Goal: Task Accomplishment & Management: Manage account settings

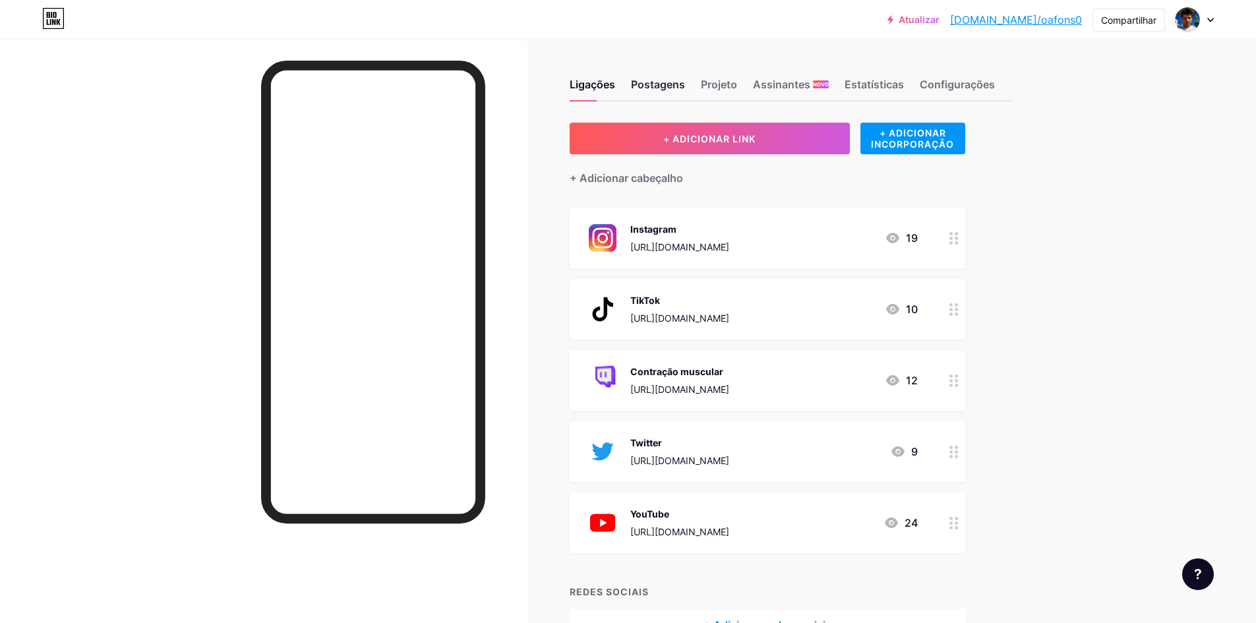
click at [640, 84] on font "Postagens" at bounding box center [658, 84] width 54 height 13
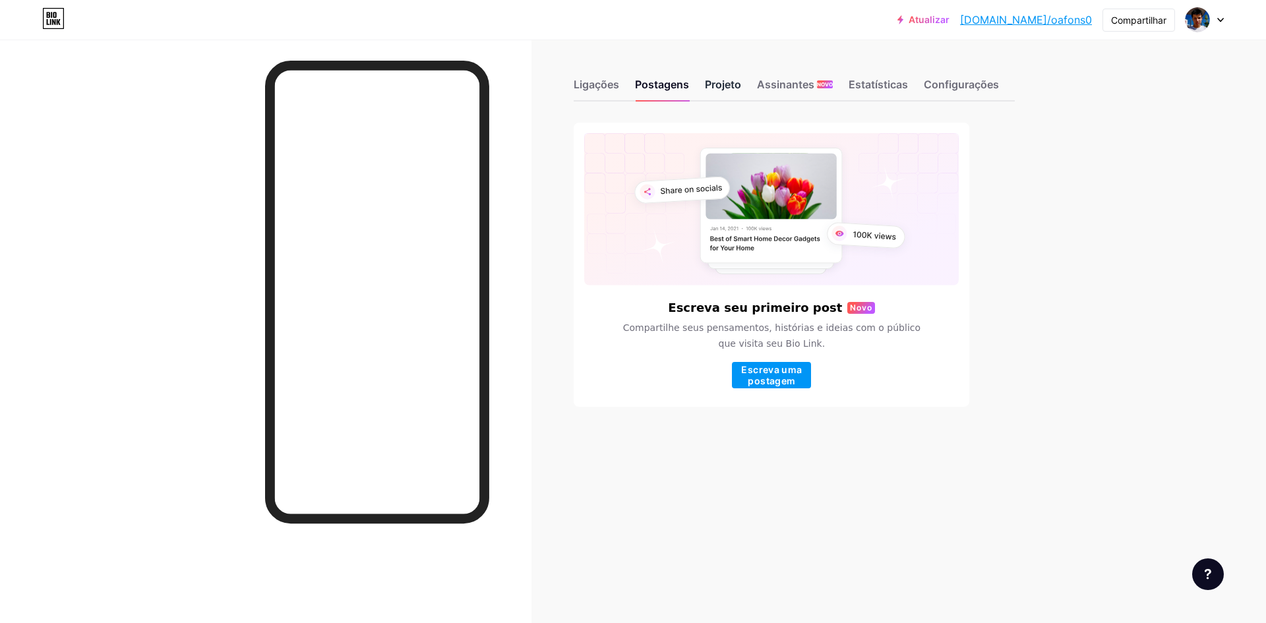
click at [739, 94] on div "Projeto" at bounding box center [723, 88] width 36 height 24
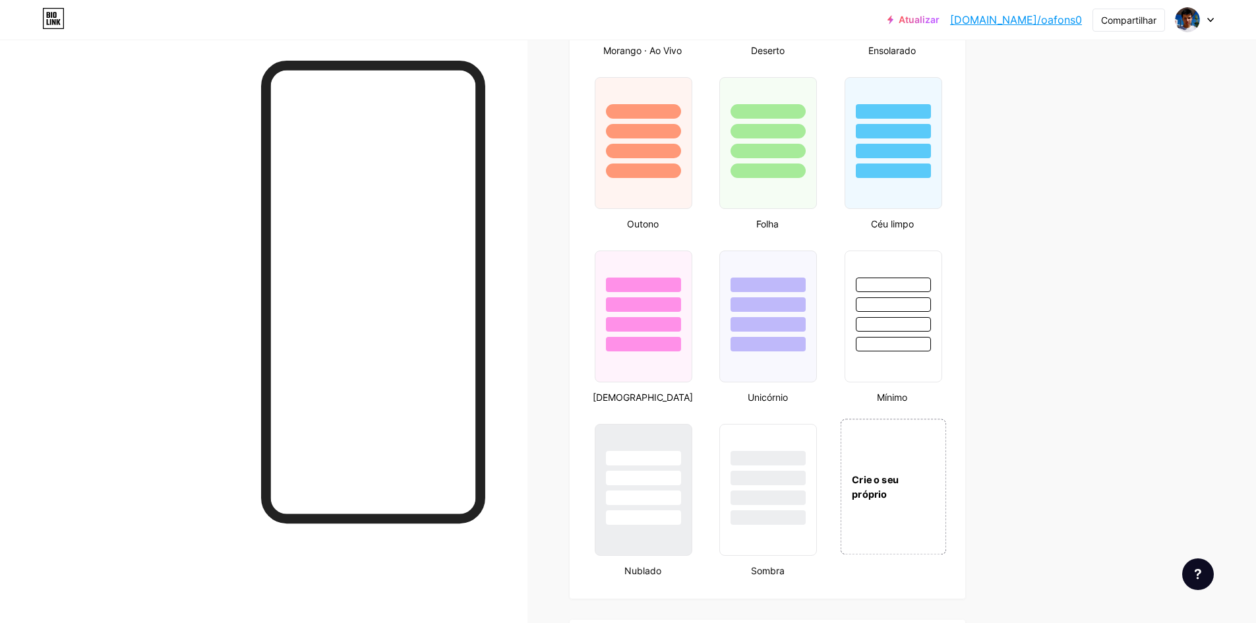
scroll to position [1253, 0]
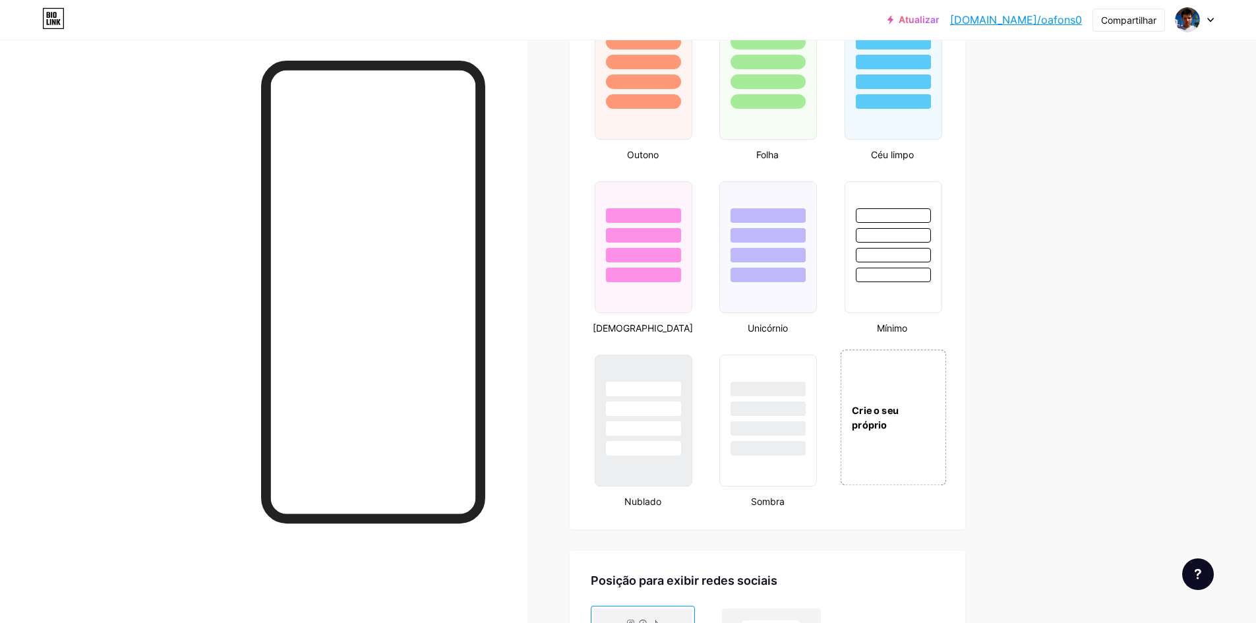
click at [921, 443] on div "Crie o seu próprio" at bounding box center [893, 417] width 106 height 136
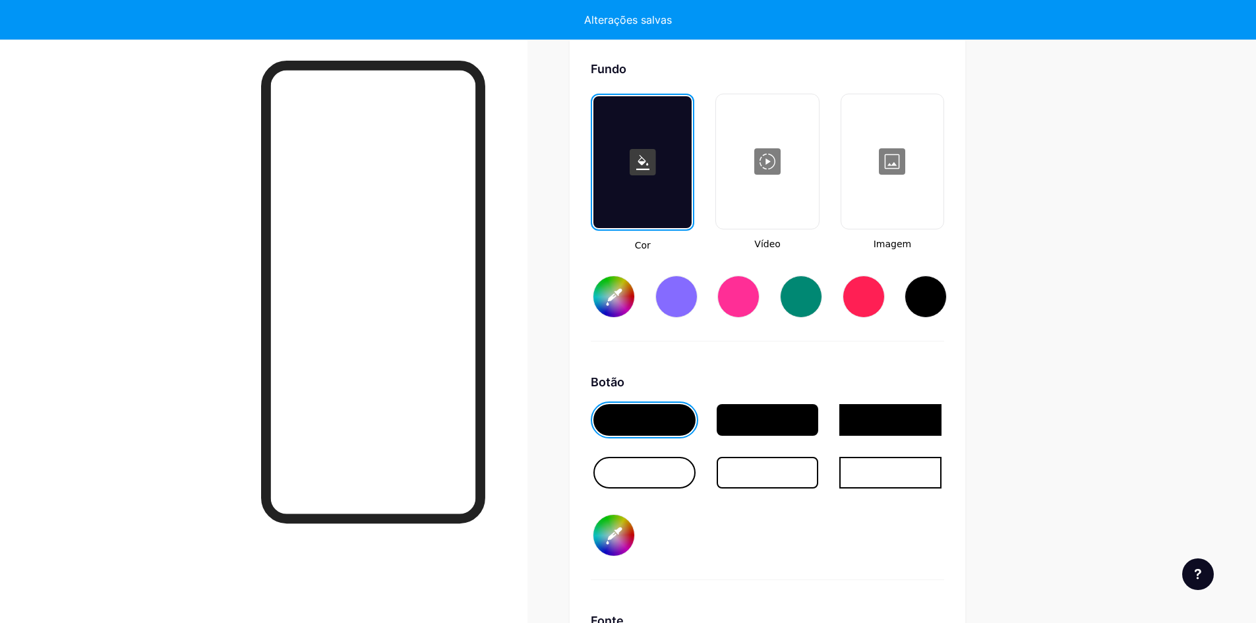
type input "#ffffff"
type input "#000000"
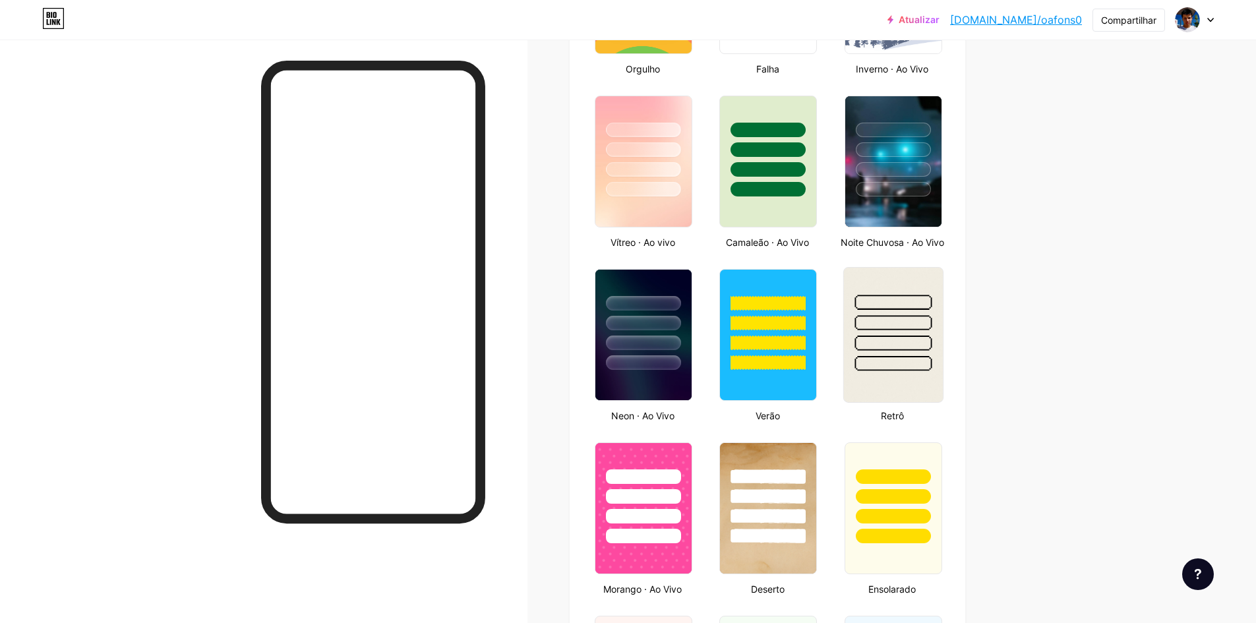
scroll to position [644, 0]
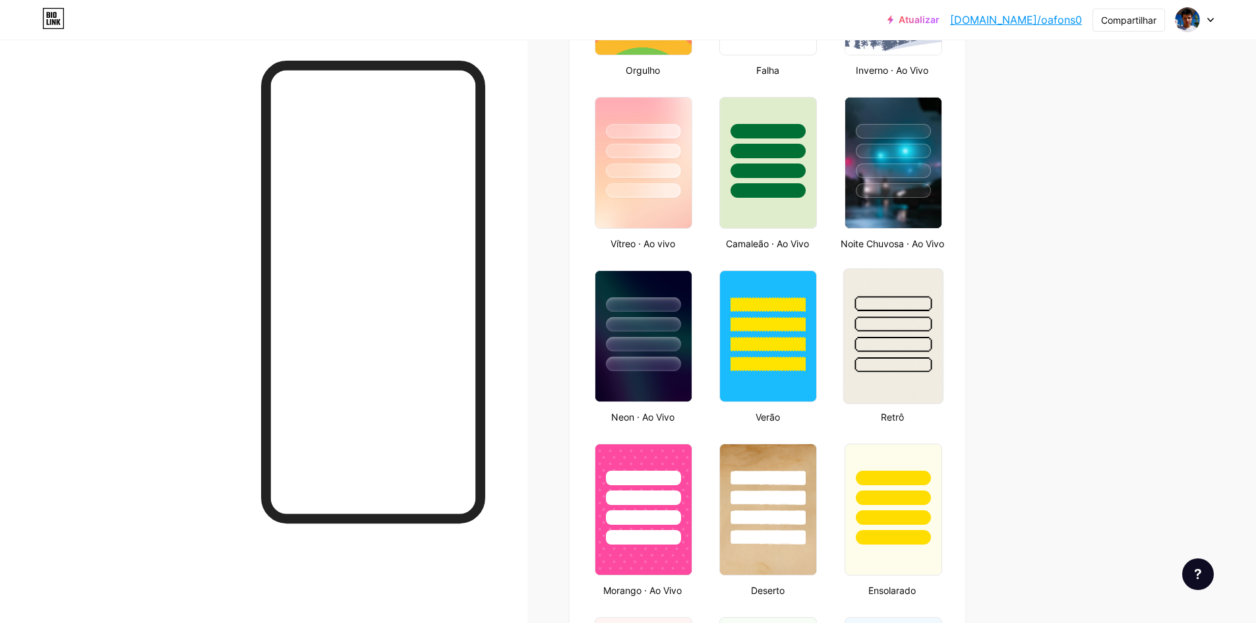
click at [911, 198] on div at bounding box center [894, 163] width 98 height 132
